Goal: Transaction & Acquisition: Purchase product/service

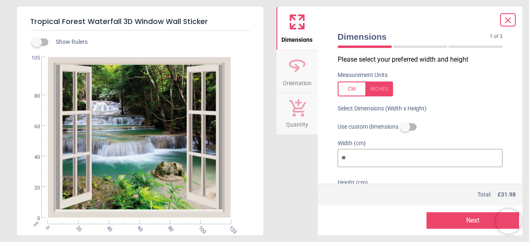
scroll to position [42, 0]
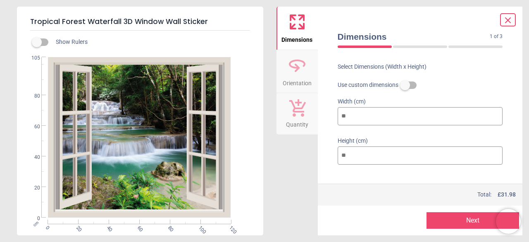
click at [37, 42] on label at bounding box center [37, 42] width 0 height 0
click at [302, 76] on span "Orientation" at bounding box center [297, 81] width 29 height 12
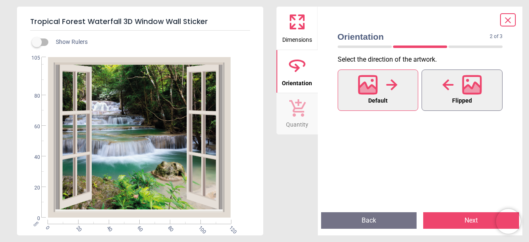
click at [461, 102] on span "Flipped" at bounding box center [462, 100] width 20 height 11
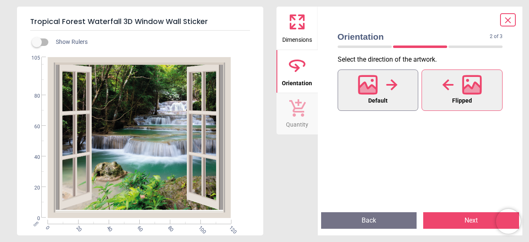
click at [381, 96] on span "Default" at bounding box center [377, 100] width 19 height 11
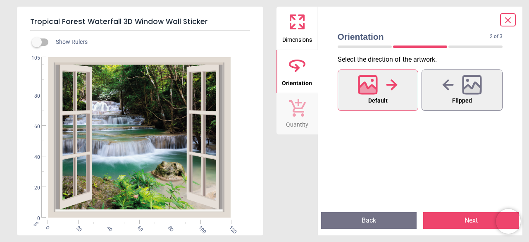
click at [299, 34] on span "Dimensions" at bounding box center [297, 38] width 30 height 12
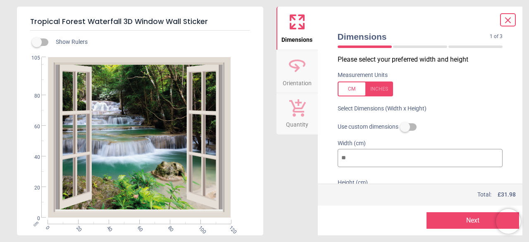
click at [299, 34] on span "Dimensions" at bounding box center [296, 38] width 31 height 12
click at [308, 117] on button "Quantity" at bounding box center [296, 113] width 41 height 41
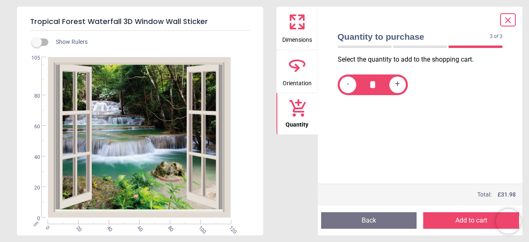
click at [294, 45] on button "Dimensions" at bounding box center [296, 28] width 41 height 43
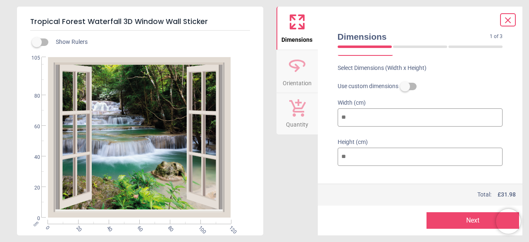
scroll to position [50, 0]
